Goal: Information Seeking & Learning: Learn about a topic

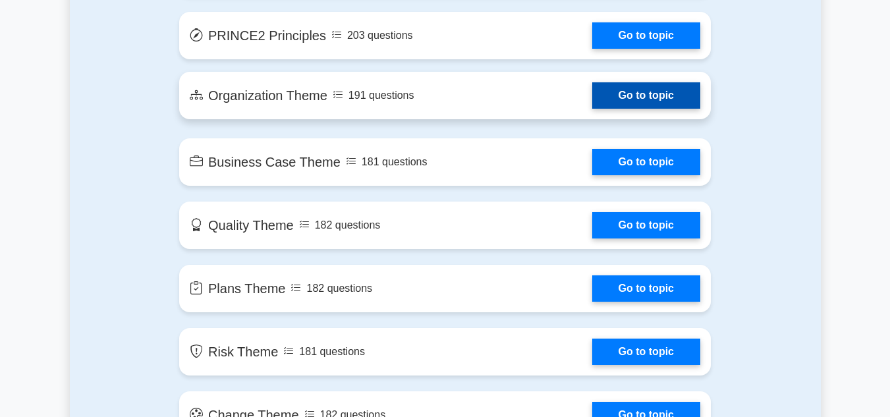
scroll to position [791, 0]
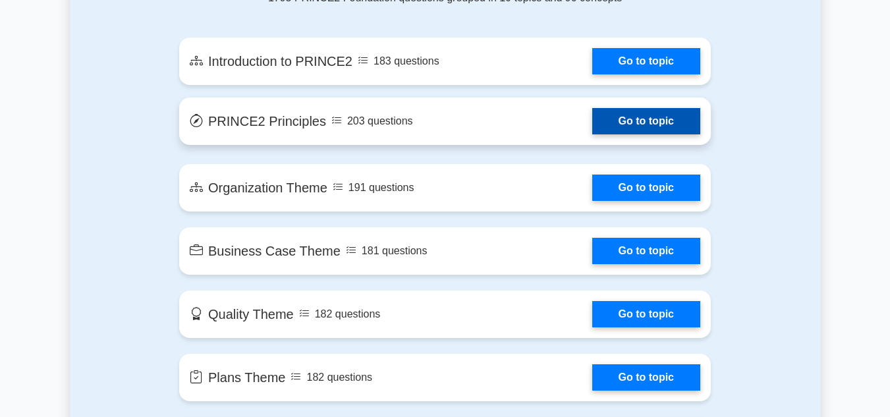
click at [641, 128] on link "Go to topic" at bounding box center [647, 121] width 108 height 26
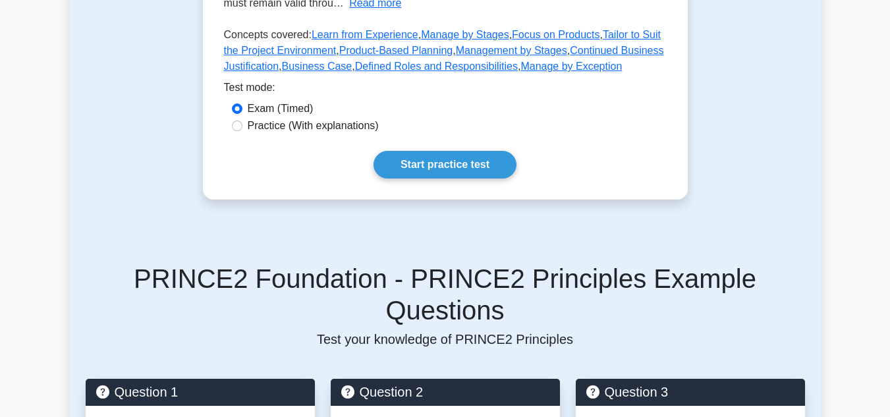
scroll to position [395, 0]
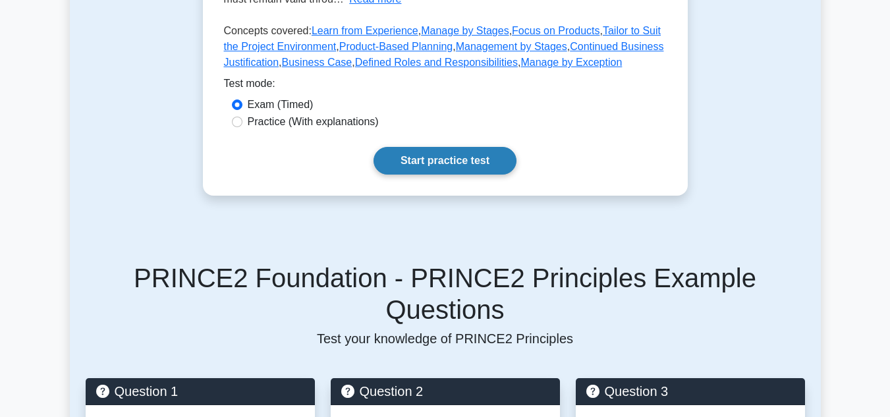
click at [472, 158] on link "Start practice test" at bounding box center [445, 161] width 143 height 28
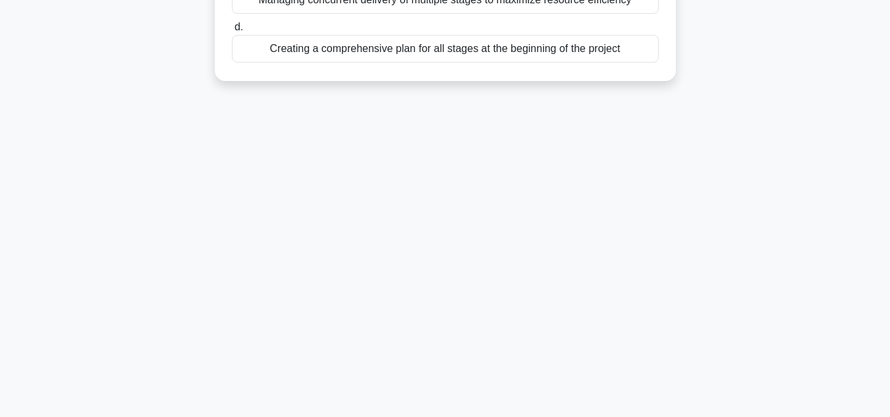
scroll to position [31, 0]
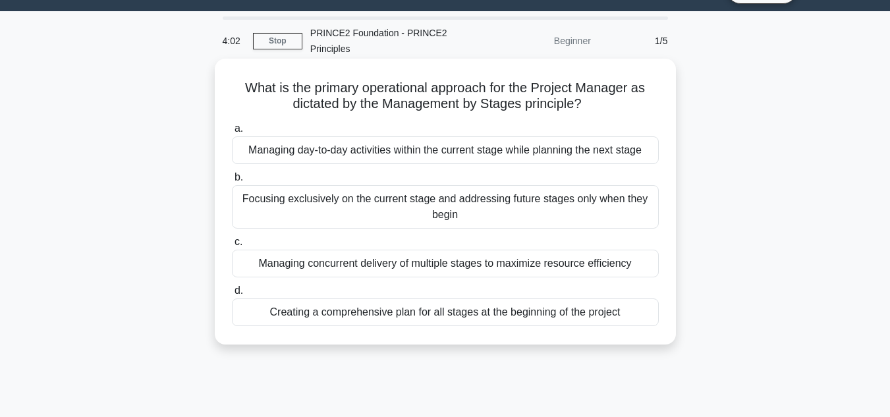
click at [462, 144] on div "Managing day-to-day activities within the current stage while planning the next…" at bounding box center [445, 150] width 427 height 28
click at [232, 133] on input "a. Managing day-to-day activities within the current stage while planning the n…" at bounding box center [232, 129] width 0 height 9
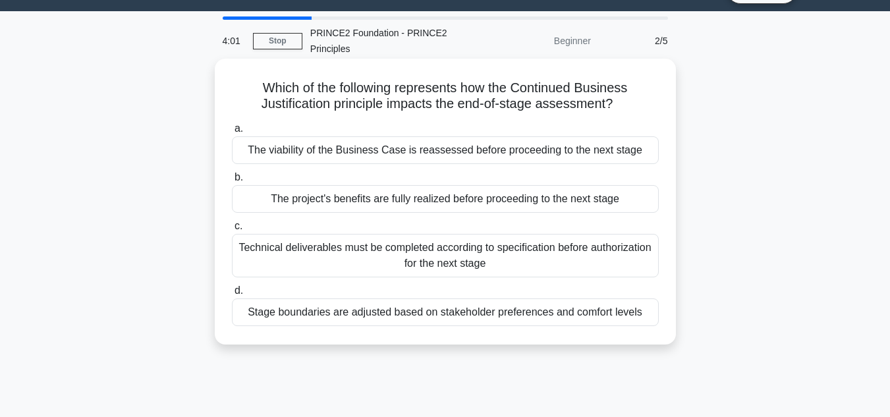
scroll to position [0, 0]
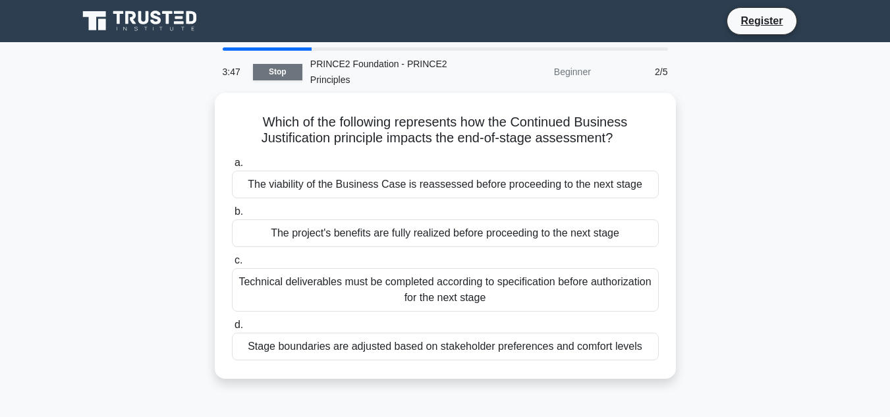
click at [283, 72] on link "Stop" at bounding box center [277, 72] width 49 height 16
